Goal: Task Accomplishment & Management: Complete application form

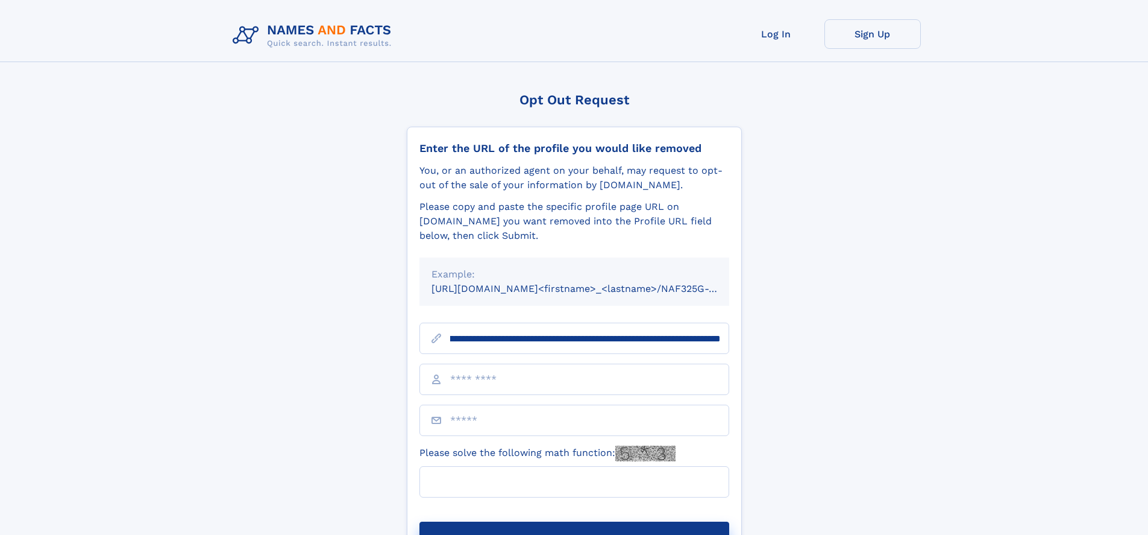
scroll to position [0, 135]
type input "**********"
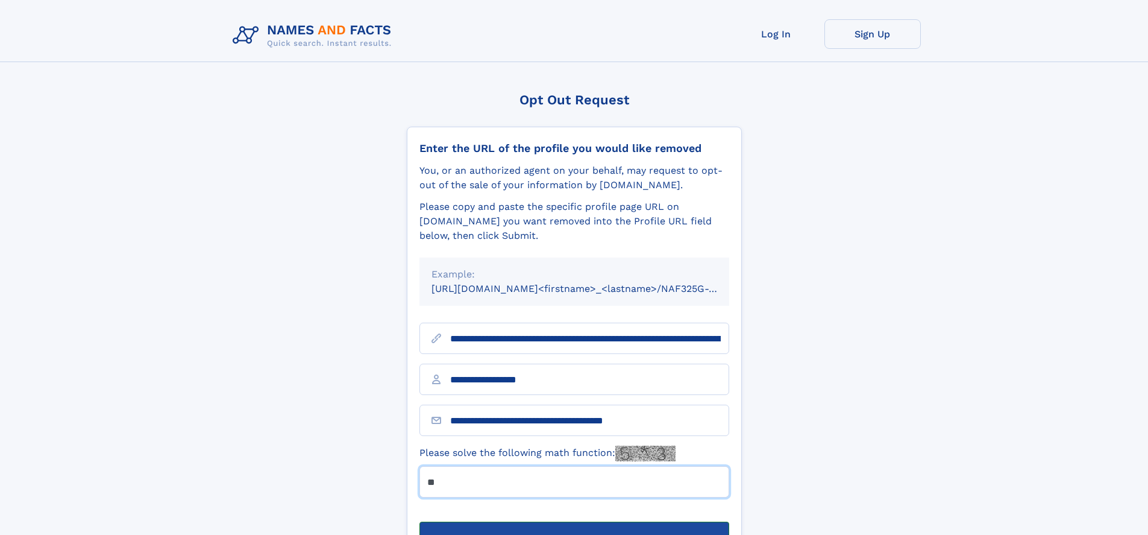
type input "**"
click at [574, 521] on button "Submit Opt Out Request" at bounding box center [575, 540] width 310 height 39
